Goal: Complete application form: Complete application form

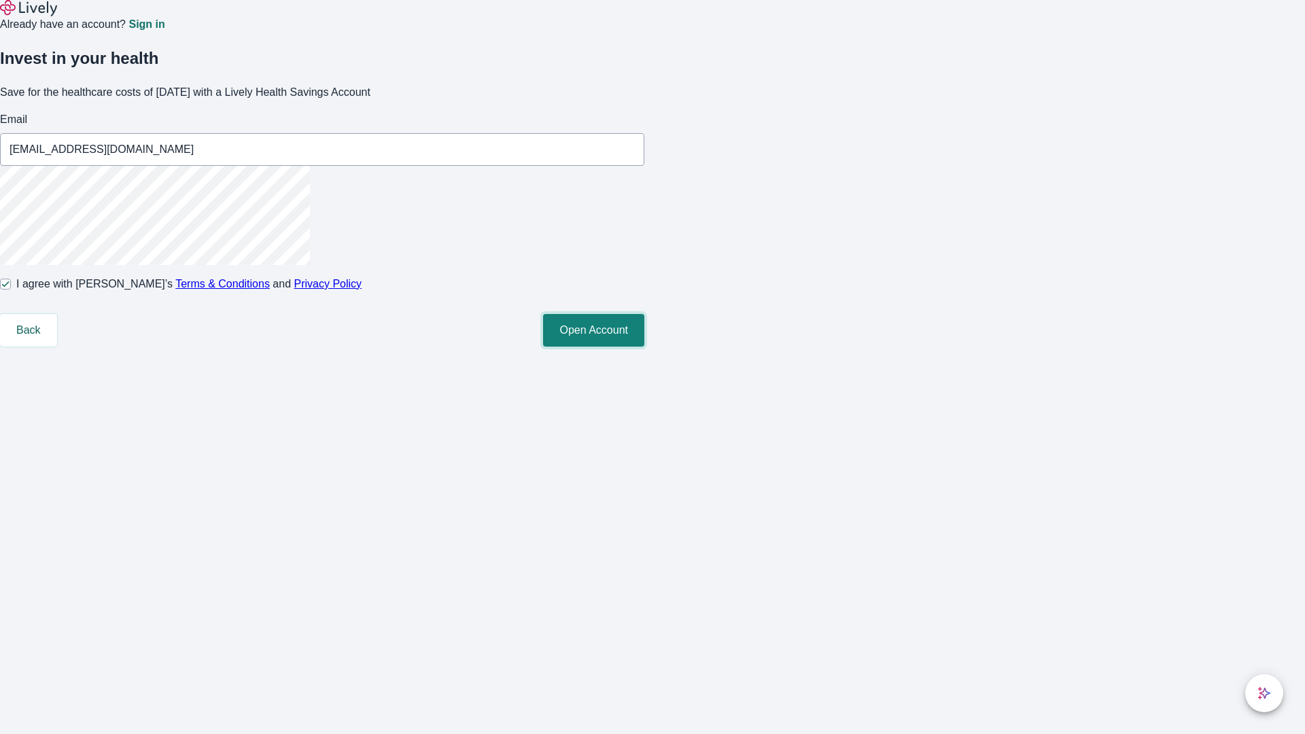
click at [644, 347] on button "Open Account" at bounding box center [593, 330] width 101 height 33
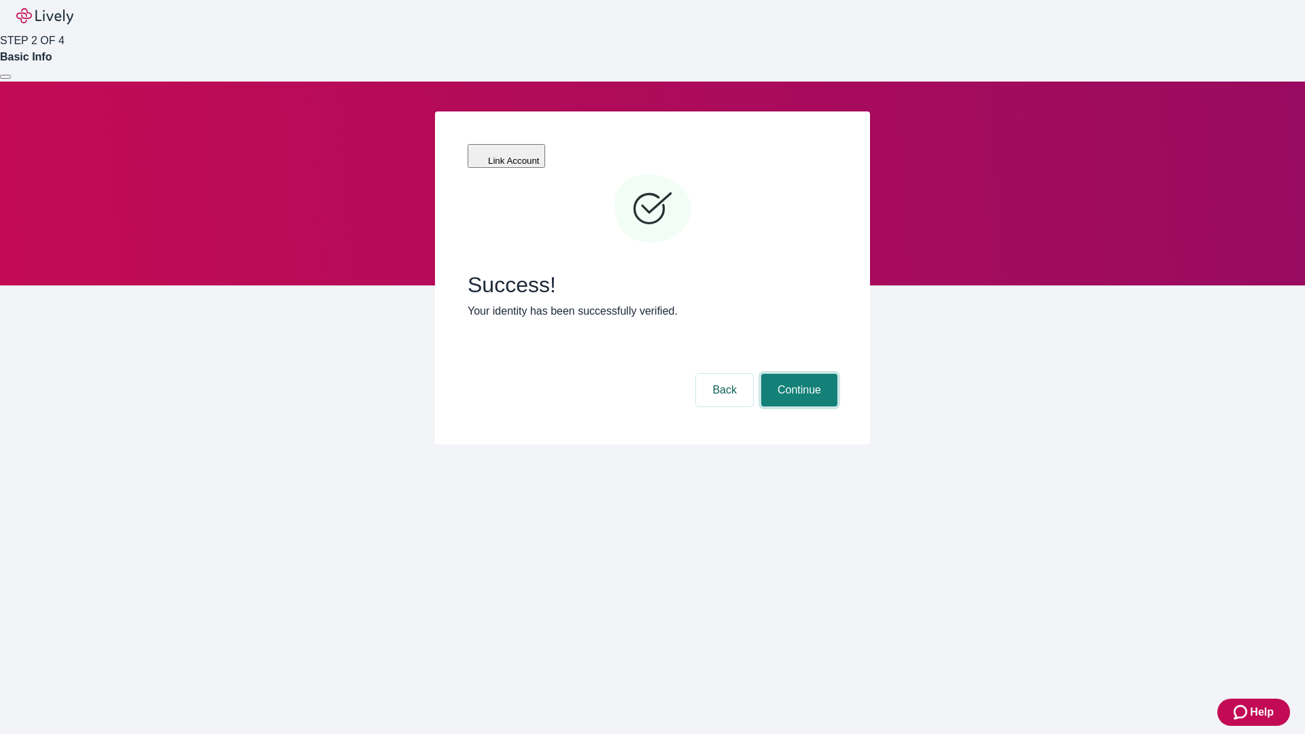
click at [797, 374] on button "Continue" at bounding box center [799, 390] width 76 height 33
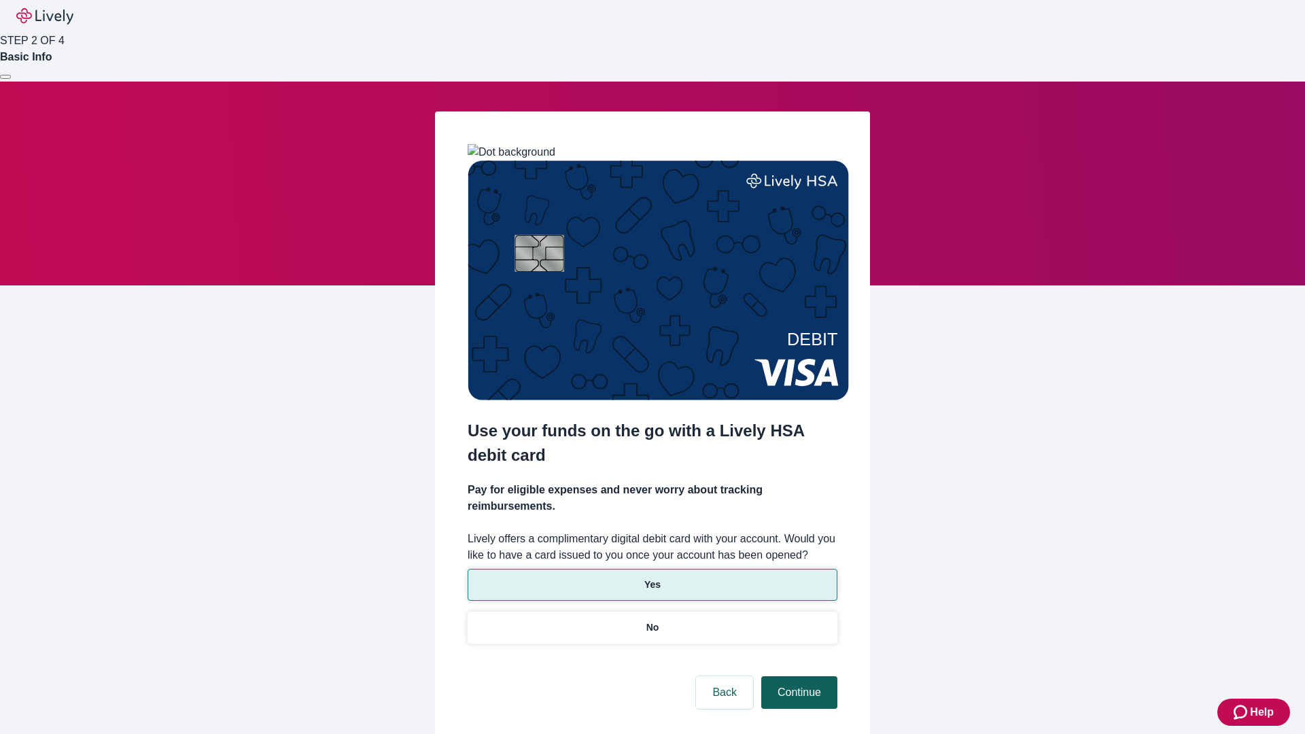
click at [652, 578] on p "Yes" at bounding box center [652, 585] width 16 height 14
click at [797, 676] on button "Continue" at bounding box center [799, 692] width 76 height 33
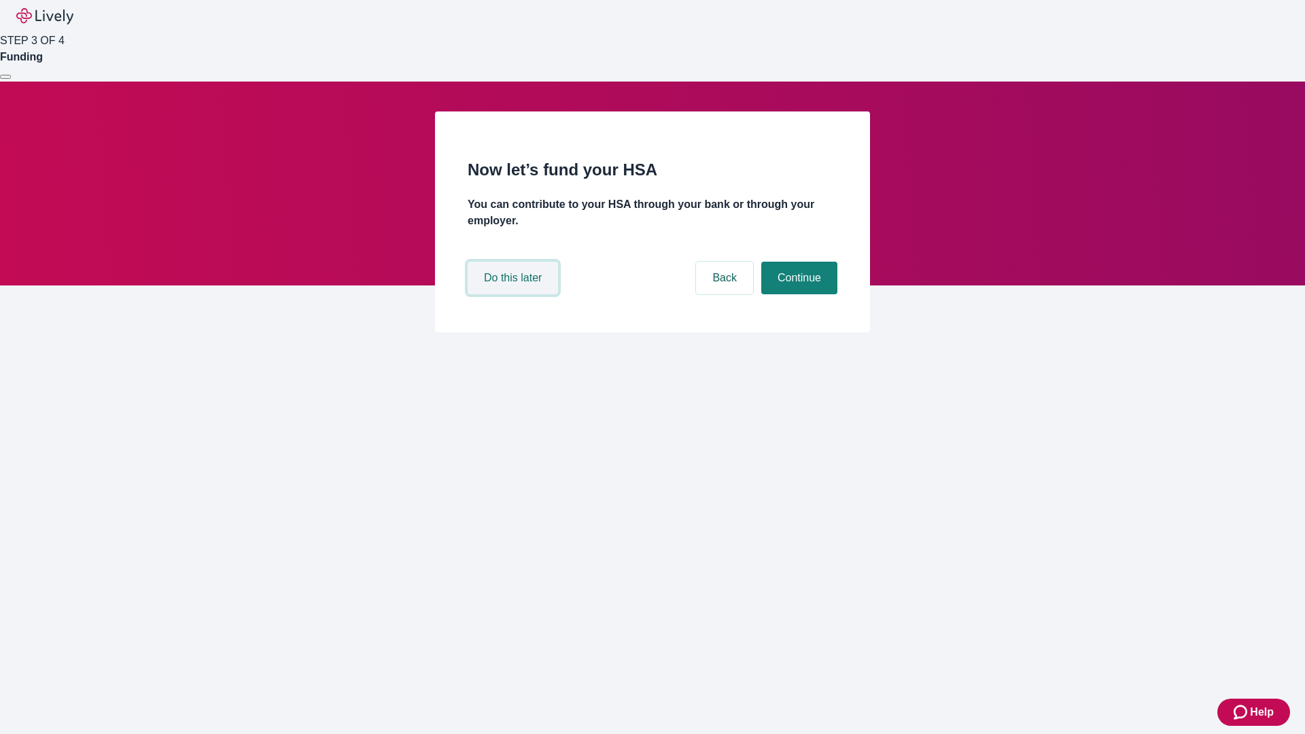
click at [515, 294] on button "Do this later" at bounding box center [513, 278] width 90 height 33
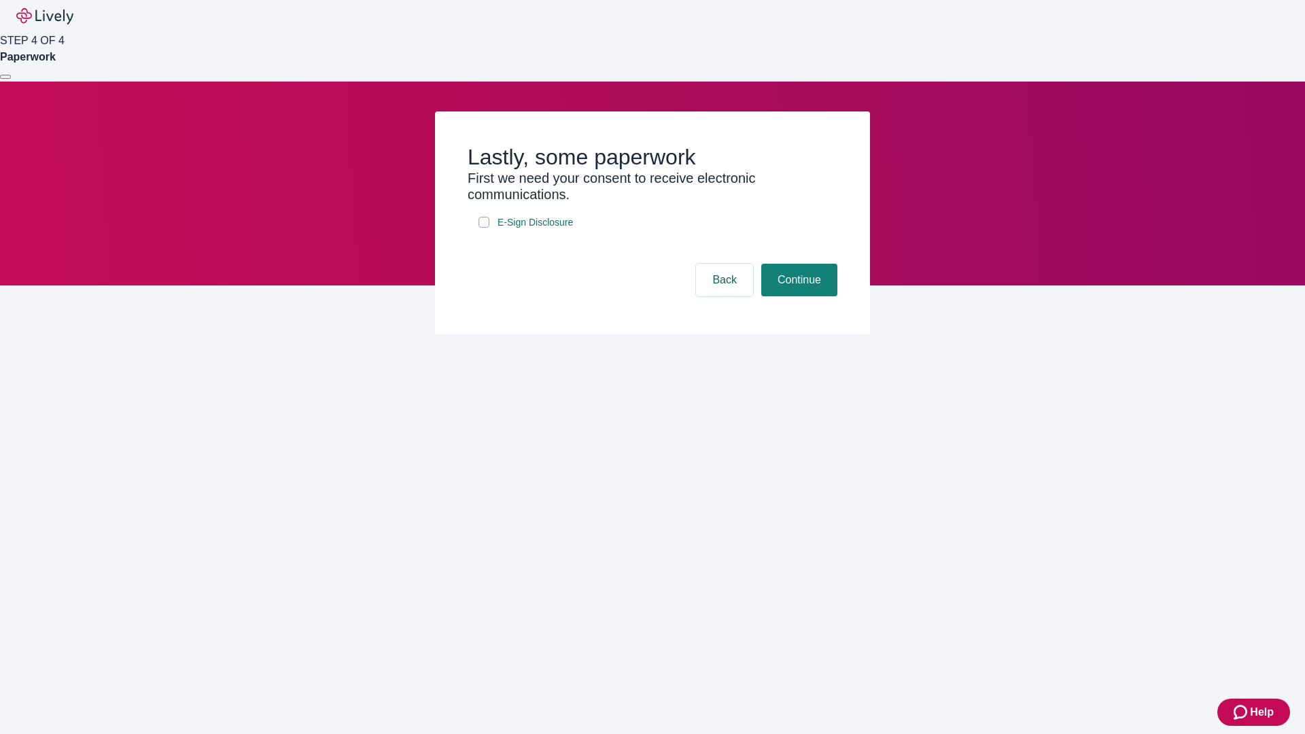
click at [484, 228] on input "E-Sign Disclosure" at bounding box center [484, 222] width 11 height 11
checkbox input "true"
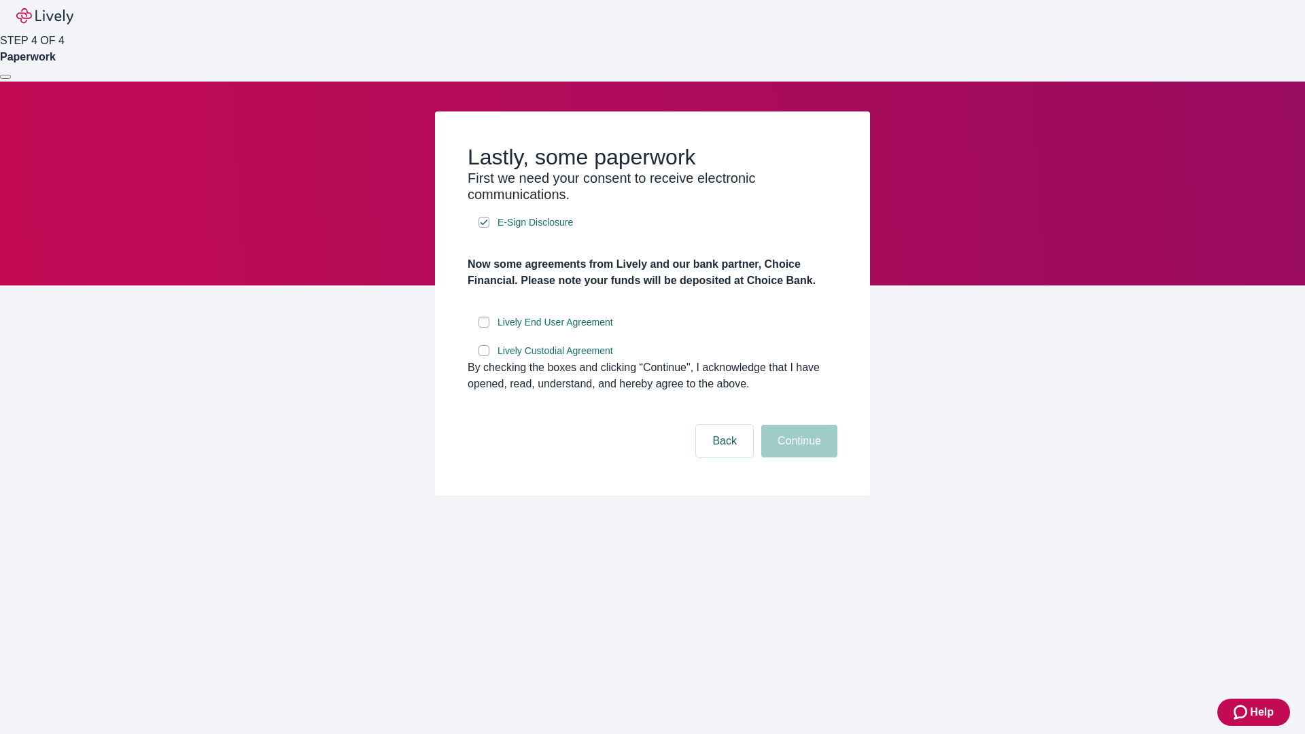
click at [484, 328] on input "Lively End User Agreement" at bounding box center [484, 322] width 11 height 11
checkbox input "true"
click at [484, 356] on input "Lively Custodial Agreement" at bounding box center [484, 350] width 11 height 11
checkbox input "true"
click at [797, 457] on button "Continue" at bounding box center [799, 441] width 76 height 33
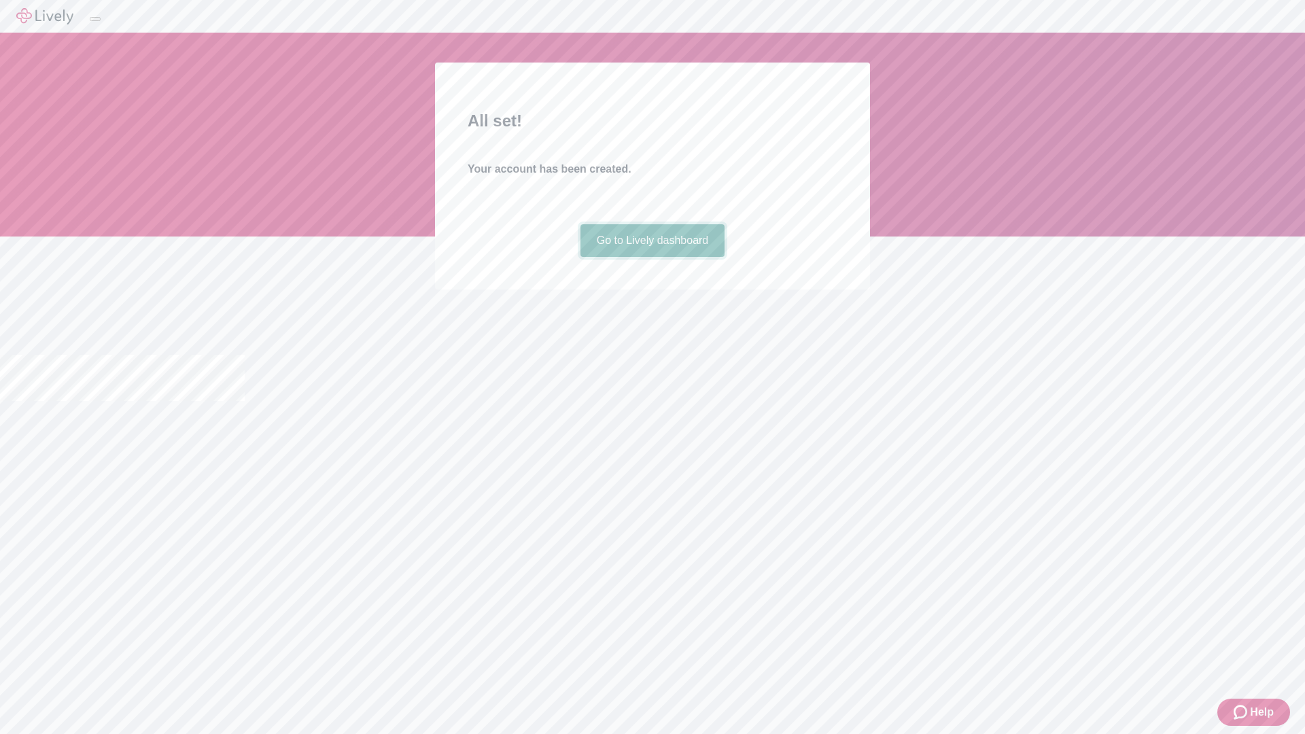
click at [652, 257] on link "Go to Lively dashboard" at bounding box center [653, 240] width 145 height 33
